Goal: Task Accomplishment & Management: Manage account settings

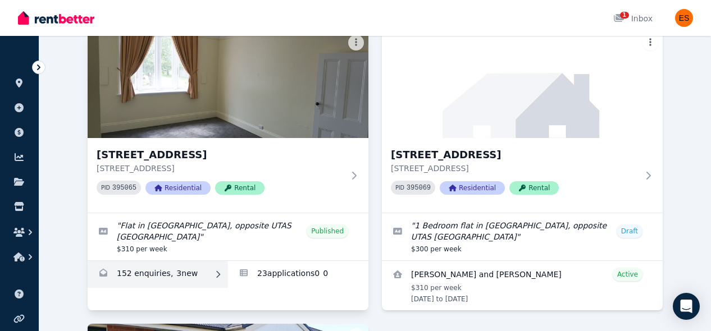
click at [200, 266] on link "Enquiries for Unit 2/55 Invermay Rd, Invermay" at bounding box center [158, 274] width 140 height 27
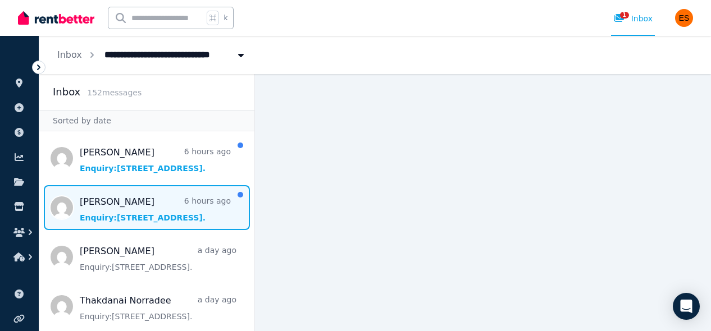
click at [153, 216] on span "Message list" at bounding box center [146, 207] width 215 height 45
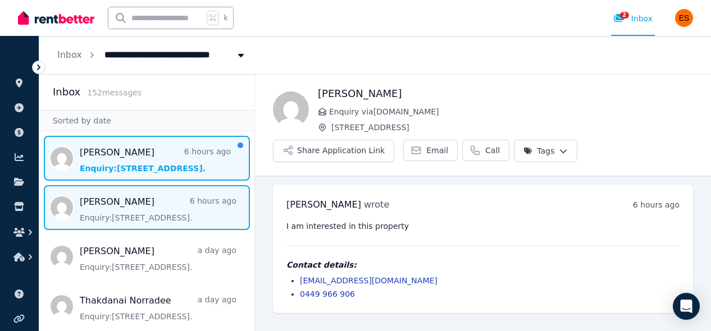
click at [159, 145] on span "Message list" at bounding box center [146, 158] width 215 height 45
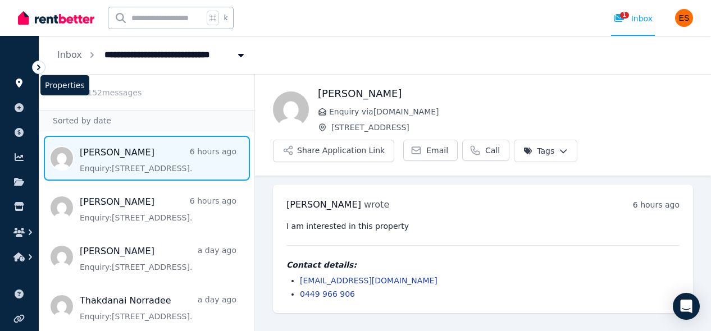
click at [16, 83] on icon at bounding box center [19, 83] width 7 height 9
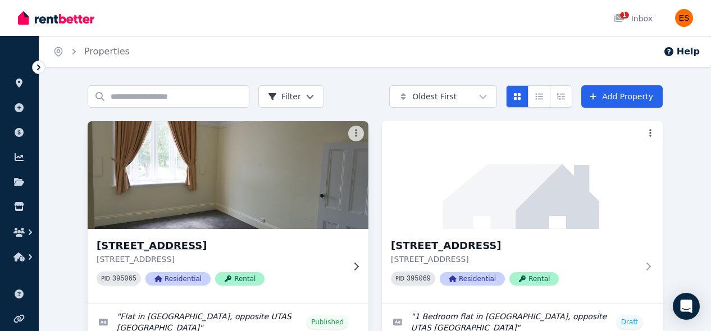
scroll to position [86, 0]
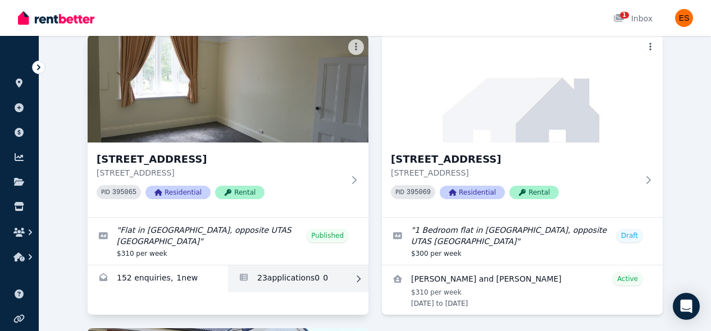
click at [274, 275] on link "Applications for Unit 2/55 Invermay Rd, Invermay" at bounding box center [298, 279] width 140 height 27
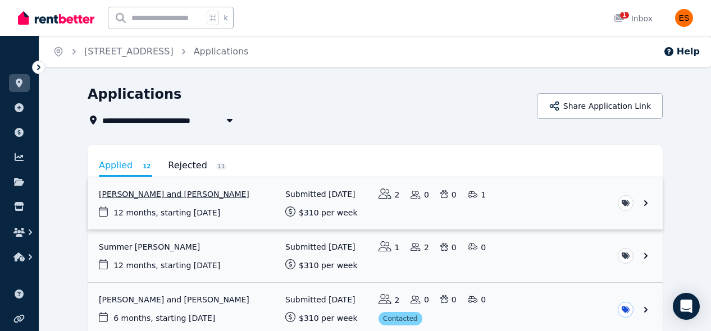
click at [647, 203] on link "View application: Ganga Narayan Shrestha and Rubina Malla" at bounding box center [375, 203] width 575 height 52
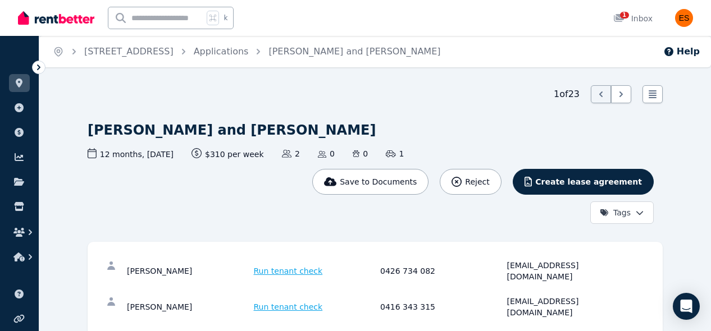
click at [629, 217] on html "Open main menu k 1 Inbox Open user menu ORGANISE Properties Add property Paymen…" at bounding box center [355, 165] width 711 height 331
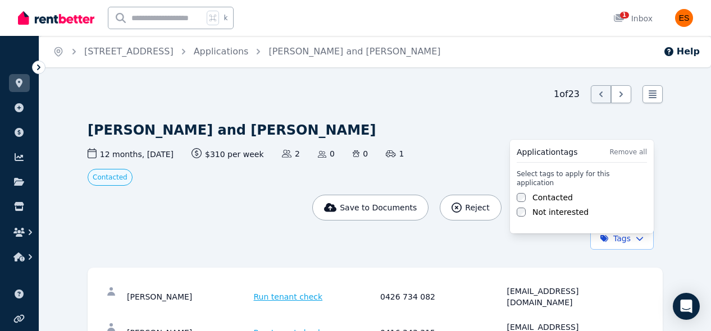
click at [213, 216] on html "Open main menu k 1 Inbox Open user menu ORGANISE Properties Add property Paymen…" at bounding box center [355, 165] width 711 height 331
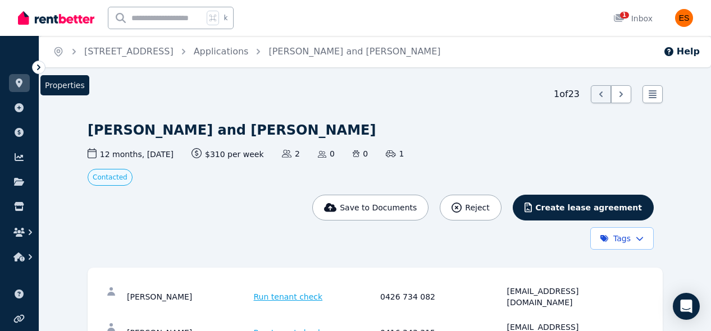
click at [19, 85] on icon at bounding box center [19, 83] width 7 height 9
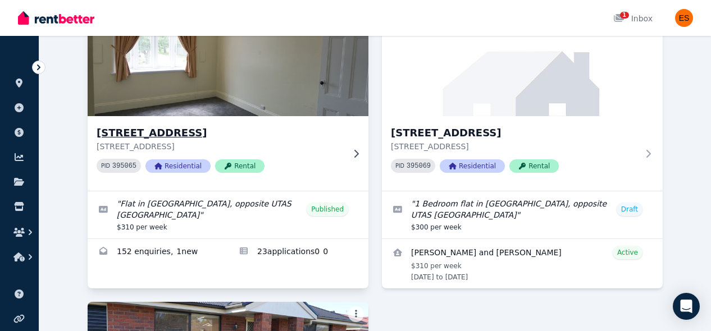
scroll to position [127, 0]
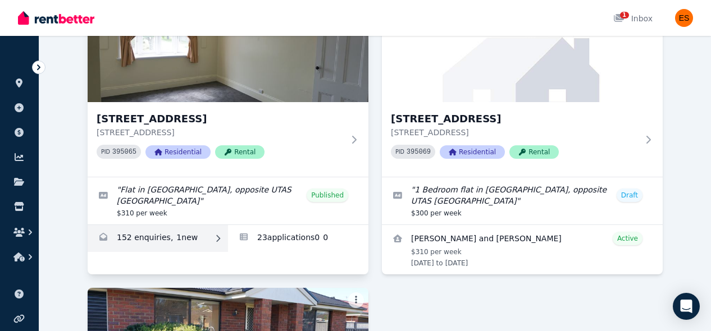
click at [187, 240] on link "Enquiries for Unit 2/55 Invermay Rd, Invermay" at bounding box center [158, 238] width 140 height 27
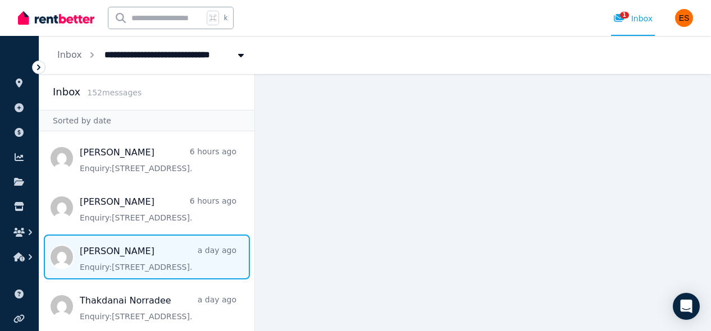
click at [159, 255] on span "Message list" at bounding box center [146, 257] width 215 height 45
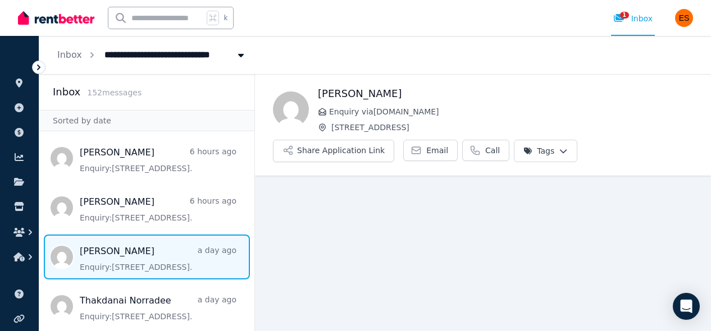
click at [560, 148] on html "**********" at bounding box center [355, 165] width 711 height 331
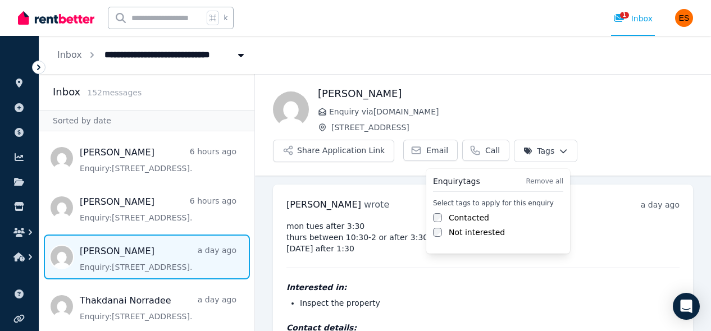
scroll to position [54, 0]
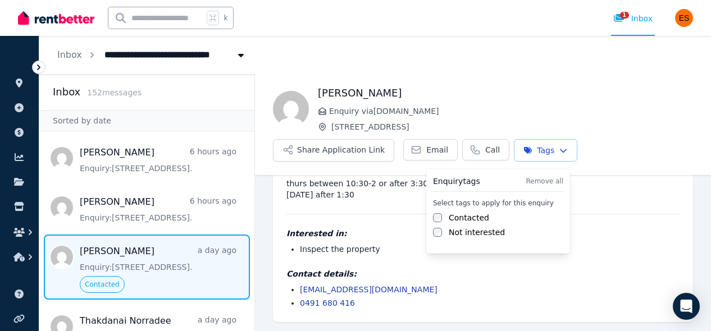
click at [379, 209] on html "**********" at bounding box center [355, 165] width 711 height 331
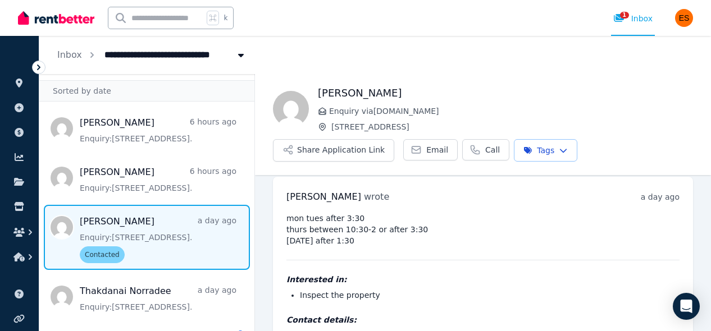
scroll to position [39, 0]
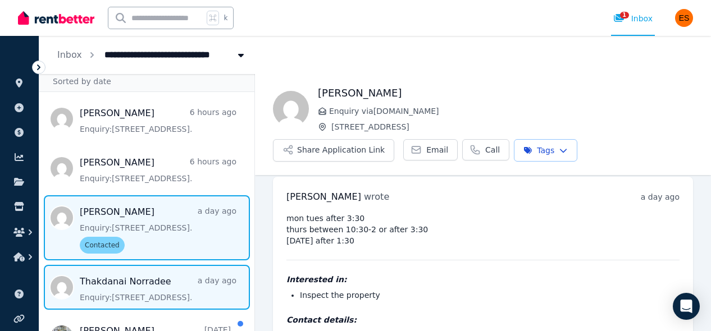
click at [154, 292] on span "Message list" at bounding box center [146, 287] width 215 height 45
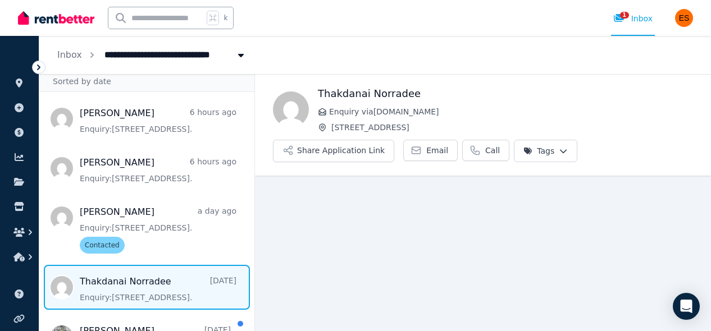
scroll to position [11, 0]
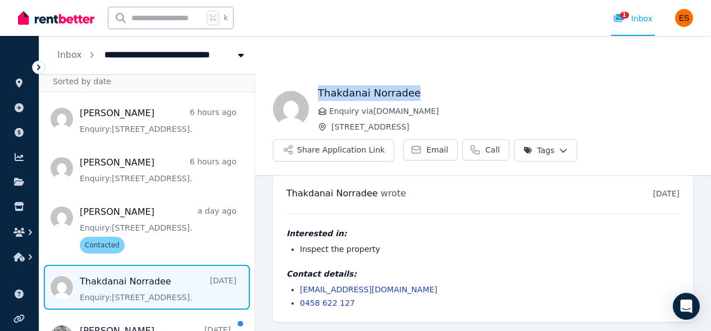
drag, startPoint x: 320, startPoint y: 93, endPoint x: 450, endPoint y: 88, distance: 130.4
click at [450, 89] on h1 "Thakdanai Norradee" at bounding box center [505, 93] width 375 height 16
copy h1 "Thakdanai Norradee"
click at [15, 78] on link at bounding box center [19, 83] width 21 height 18
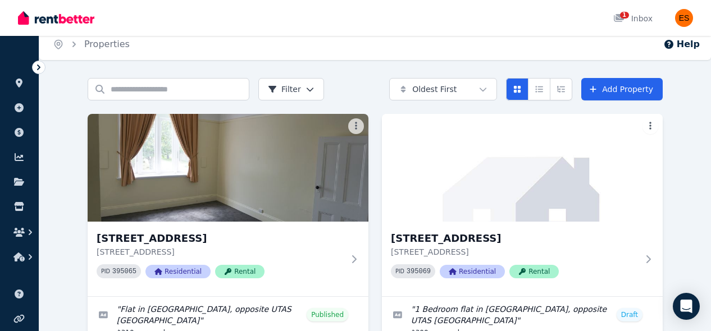
scroll to position [124, 0]
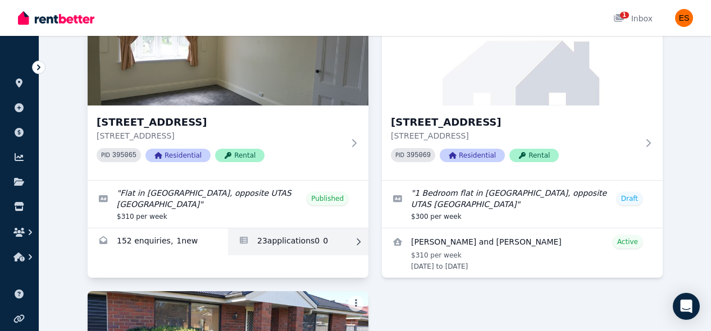
click at [296, 239] on link "Applications for Unit 2/55 Invermay Rd, Invermay" at bounding box center [298, 242] width 140 height 27
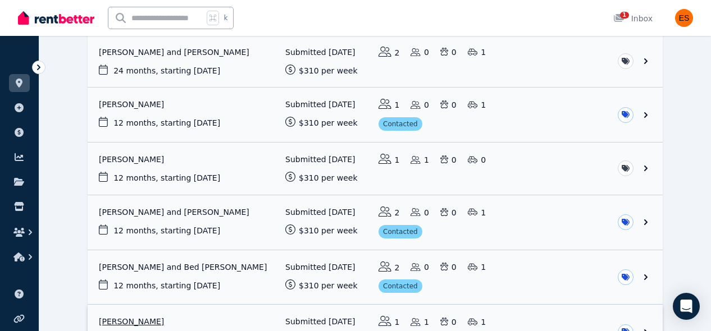
scroll to position [384, 0]
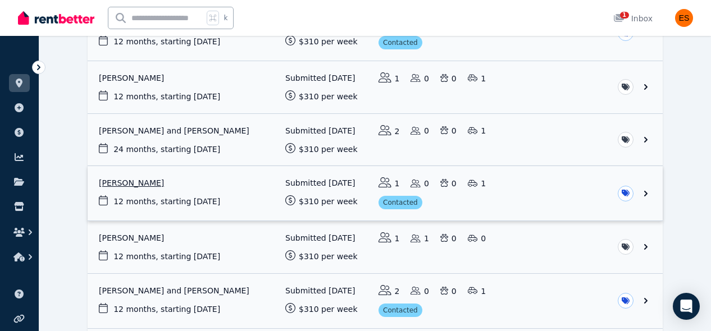
click at [522, 185] on link "View application: Makayla Holmes" at bounding box center [375, 193] width 575 height 54
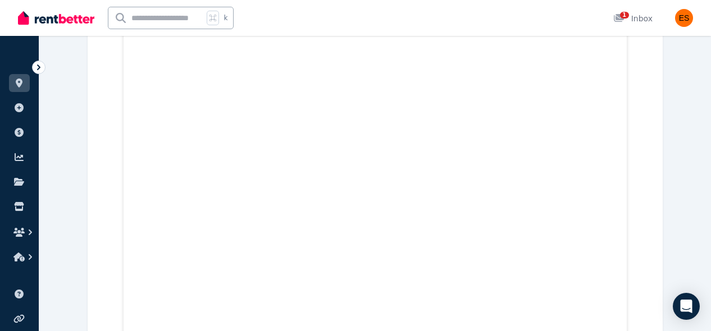
scroll to position [11480, 0]
click at [18, 92] on li "Properties" at bounding box center [19, 85] width 21 height 22
click at [17, 90] on link at bounding box center [19, 83] width 21 height 18
